Goal: Unclear

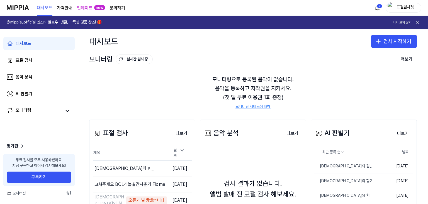
scroll to position [61, 0]
